Goal: Task Accomplishment & Management: Manage account settings

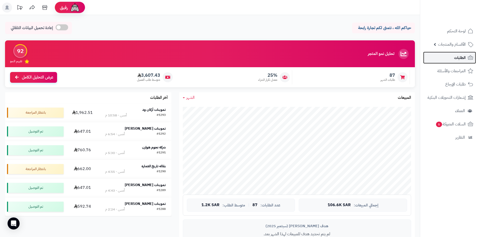
click at [450, 63] on link "الطلبات" at bounding box center [449, 58] width 53 height 12
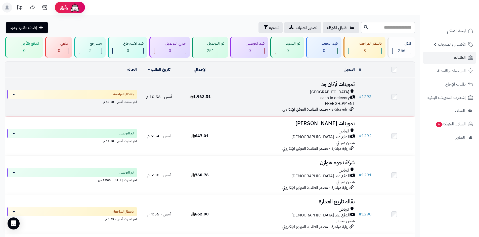
click at [254, 88] on td "تموينات أركان ود Riyadh cash in delevery FREE SHIPMENT زيارة مباشرة - مصدر الطل…" at bounding box center [288, 97] width 136 height 39
click at [224, 95] on div "cash in delevery" at bounding box center [288, 98] width 132 height 6
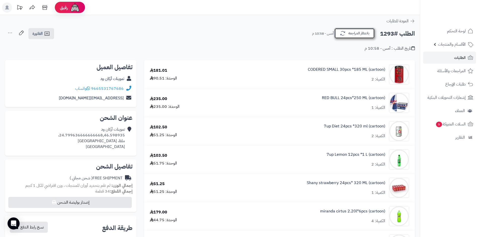
click at [351, 34] on button "بانتظار المراجعة" at bounding box center [354, 33] width 40 height 11
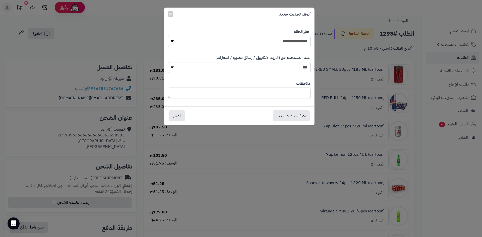
drag, startPoint x: 291, startPoint y: 38, endPoint x: 293, endPoint y: 41, distance: 3.3
click at [291, 39] on select "**********" at bounding box center [239, 41] width 143 height 11
select select "*"
click at [168, 36] on select "**********" at bounding box center [239, 41] width 143 height 11
click at [290, 116] on button "أضف تحديث جديد" at bounding box center [291, 115] width 37 height 11
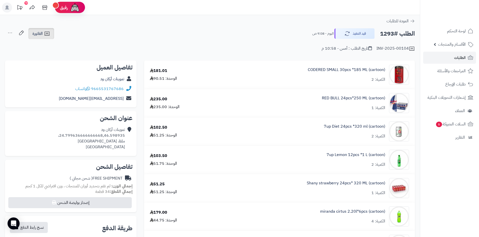
click at [46, 32] on icon at bounding box center [47, 34] width 6 height 6
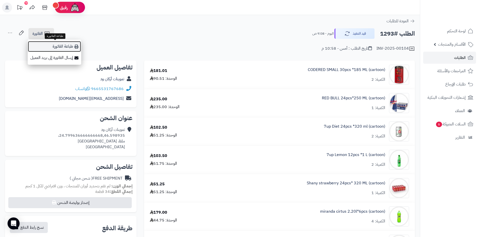
click at [56, 45] on link "طباعة الفاتورة" at bounding box center [55, 46] width 54 height 11
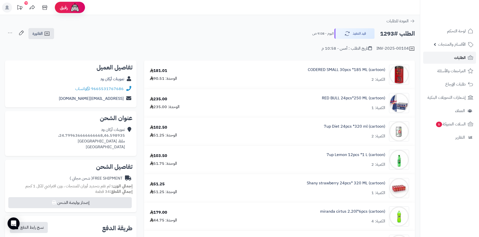
click at [439, 57] on link "الطلبات" at bounding box center [449, 58] width 53 height 12
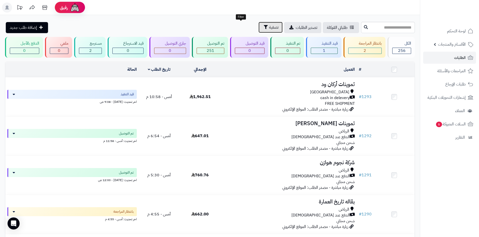
click at [258, 31] on button "تصفية" at bounding box center [270, 27] width 24 height 11
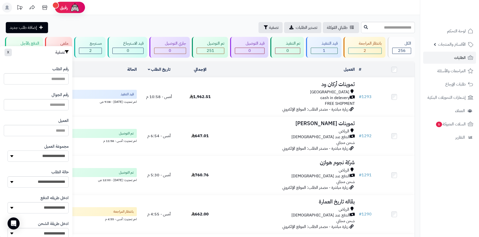
click at [58, 154] on select "**********" at bounding box center [38, 156] width 61 height 11
select select "*"
click at [8, 151] on select "**********" at bounding box center [38, 156] width 61 height 11
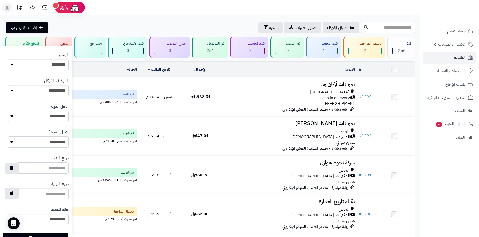
scroll to position [214, 0]
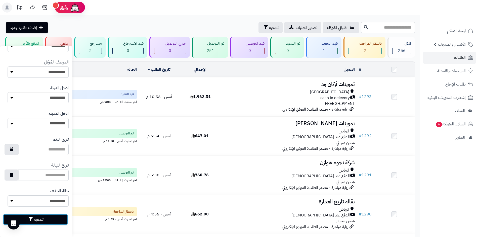
click at [60, 219] on button "تصفية" at bounding box center [35, 219] width 65 height 11
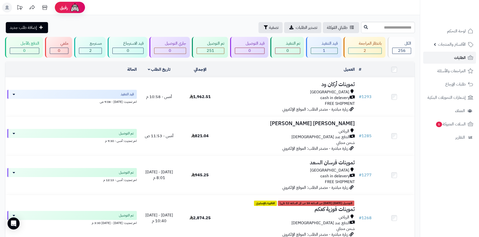
click at [450, 56] on link "الطلبات" at bounding box center [449, 58] width 53 height 12
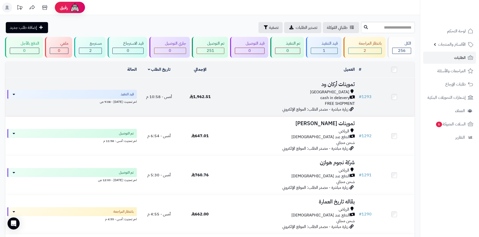
click at [228, 101] on div "[GEOGRAPHIC_DATA] cash in delevery FREE SHIPMENT" at bounding box center [288, 97] width 132 height 17
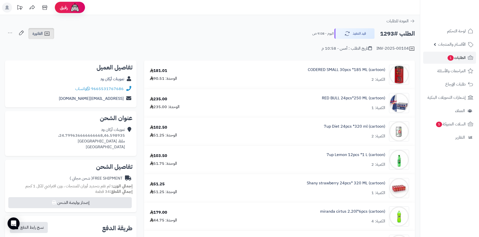
click at [35, 36] on span "الفاتورة" at bounding box center [37, 34] width 10 height 6
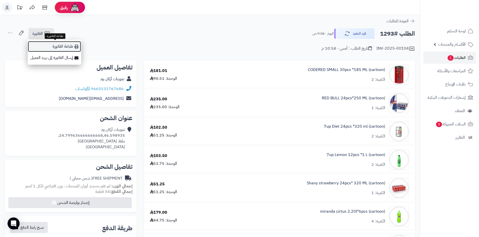
click at [69, 46] on link "طباعة الفاتورة" at bounding box center [55, 46] width 54 height 11
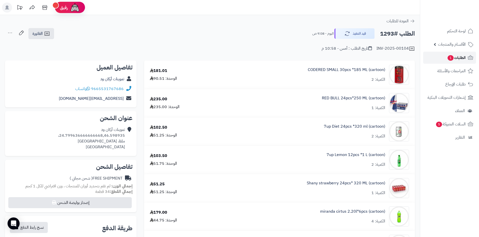
click at [436, 55] on link "الطلبات 1" at bounding box center [449, 58] width 53 height 12
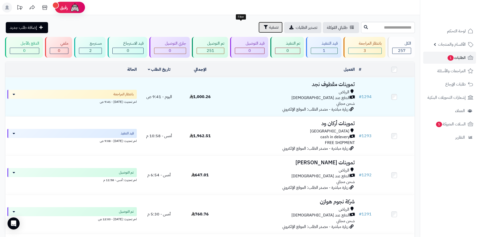
click at [258, 24] on button "تصفية" at bounding box center [270, 27] width 24 height 11
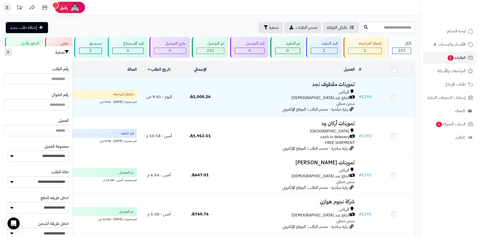
click at [59, 161] on select "**********" at bounding box center [38, 156] width 61 height 11
select select "*"
click at [8, 151] on select "**********" at bounding box center [38, 156] width 61 height 11
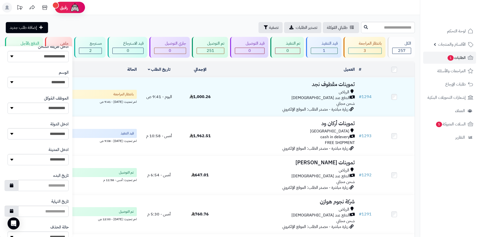
scroll to position [214, 0]
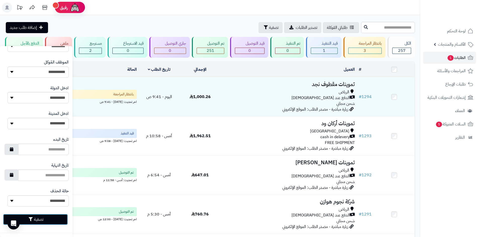
click at [58, 219] on button "تصفية" at bounding box center [35, 219] width 65 height 11
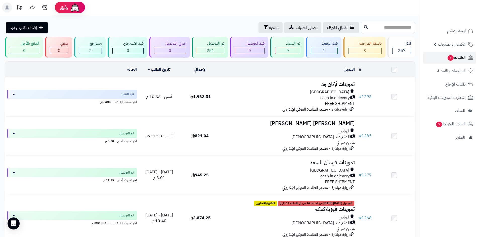
click at [436, 53] on link "الطلبات 1" at bounding box center [449, 58] width 53 height 12
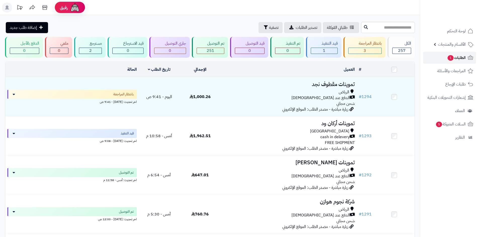
click at [435, 61] on link "الطلبات 1" at bounding box center [449, 58] width 53 height 12
click at [269, 29] on span "تصفية" at bounding box center [274, 27] width 10 height 6
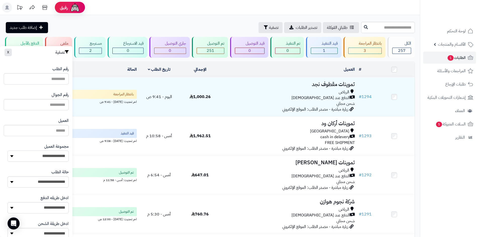
click at [57, 160] on select "**********" at bounding box center [38, 156] width 61 height 11
select select "*"
click at [8, 151] on select "**********" at bounding box center [38, 156] width 61 height 11
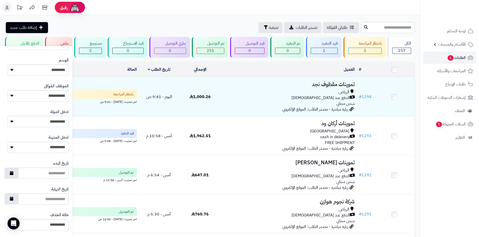
scroll to position [214, 0]
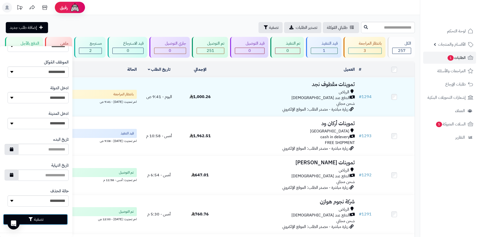
click at [56, 222] on button "تصفية" at bounding box center [35, 219] width 65 height 11
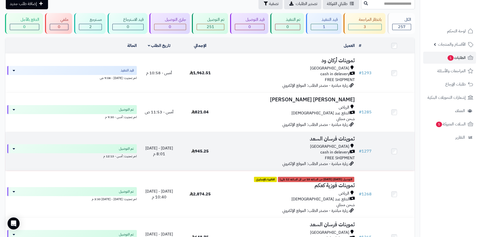
scroll to position [25, 0]
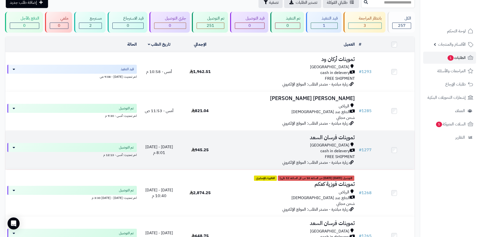
click at [237, 156] on div "[GEOGRAPHIC_DATA] cash in delevery FREE SHIPMENT" at bounding box center [288, 151] width 132 height 17
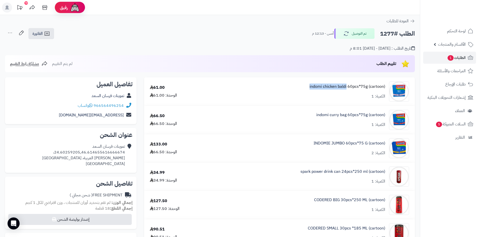
drag, startPoint x: 308, startPoint y: 86, endPoint x: 347, endPoint y: 86, distance: 38.2
click at [347, 86] on div "indomi chicken baldi 60pcs*75g (cartoon) الكمية: 1" at bounding box center [314, 92] width 198 height 20
